Goal: Navigation & Orientation: Find specific page/section

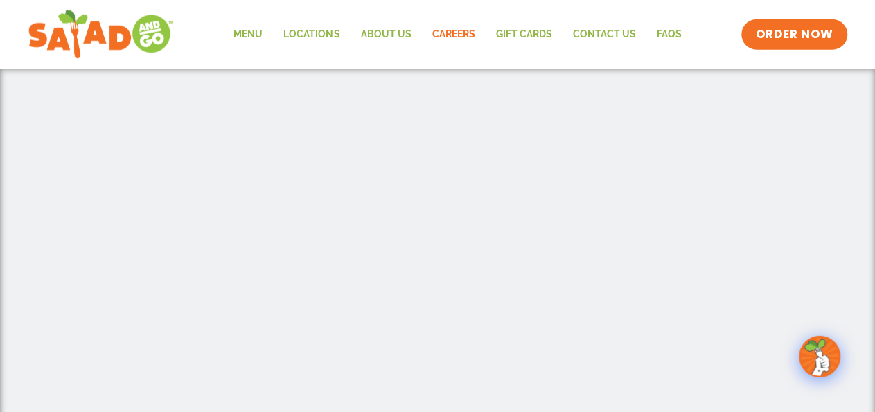
scroll to position [261, 0]
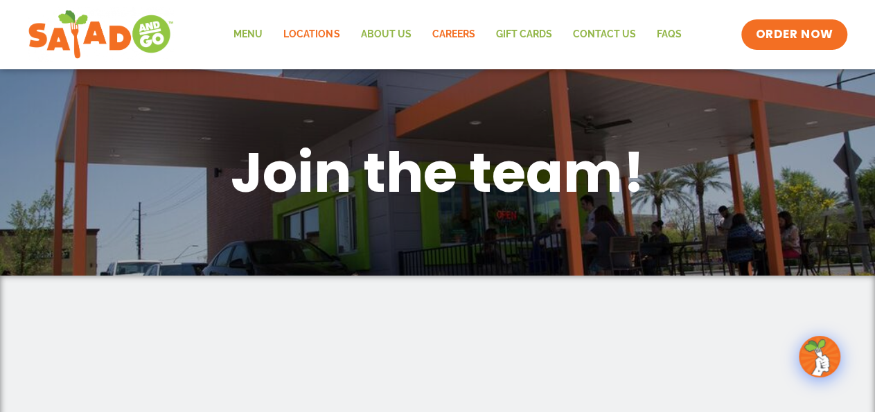
click at [324, 41] on link "Locations" at bounding box center [311, 35] width 77 height 32
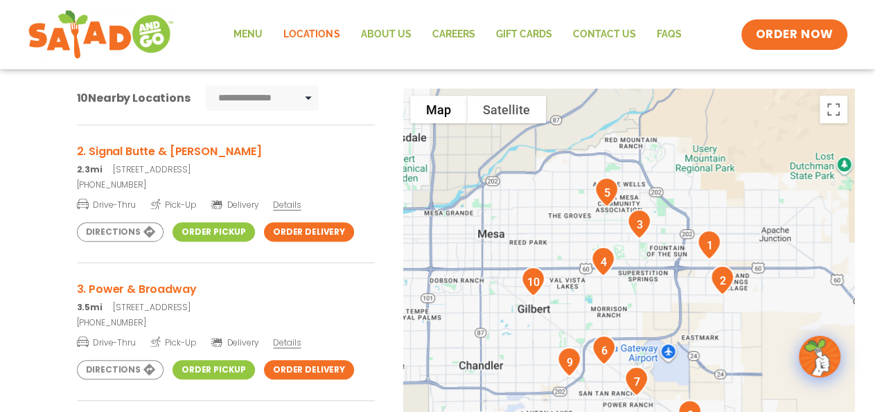
scroll to position [134, 0]
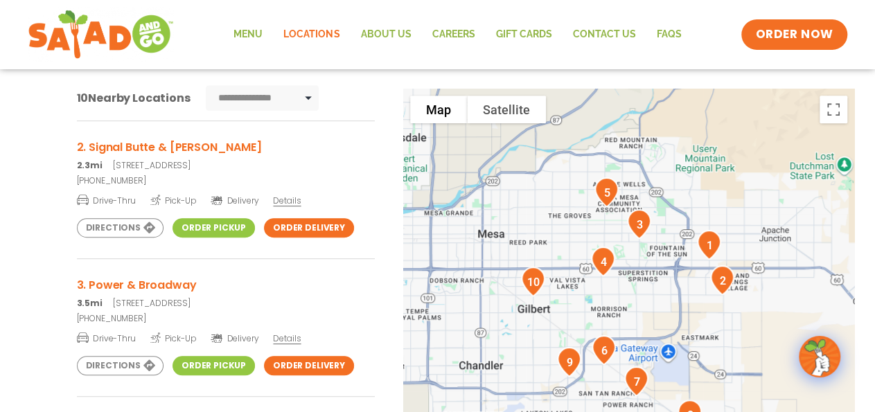
click at [268, 161] on p "2.3mi [STREET_ADDRESS]" at bounding box center [226, 165] width 298 height 12
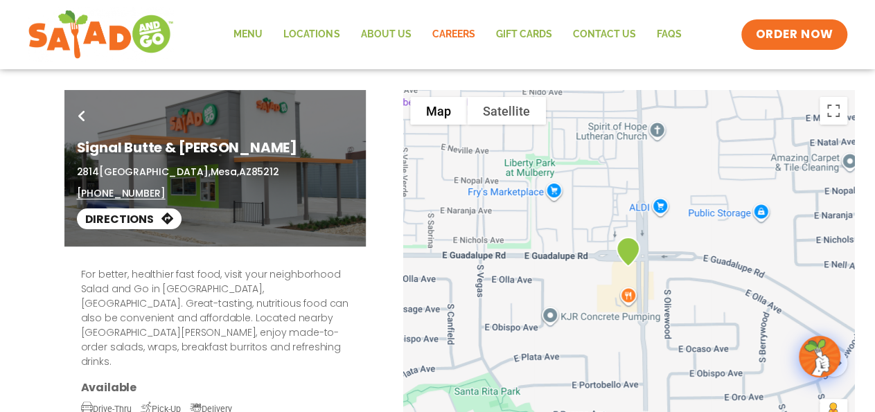
click at [457, 32] on link "Careers" at bounding box center [453, 35] width 64 height 32
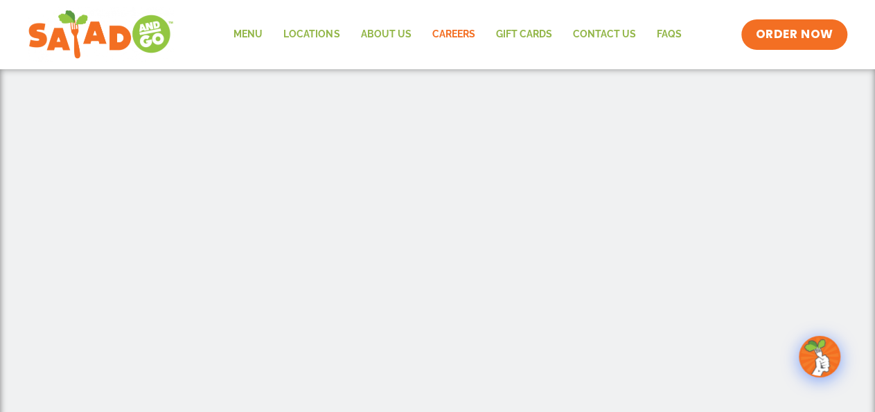
scroll to position [292, 0]
